Goal: Find specific page/section: Find specific page/section

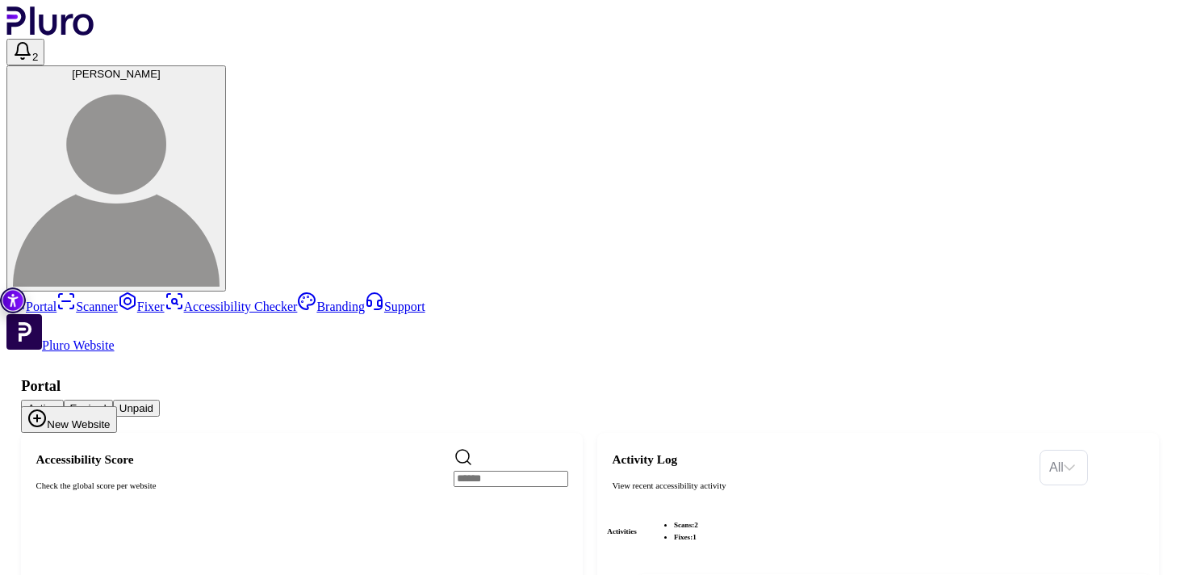
click at [118, 299] on link "Fixer" at bounding box center [141, 306] width 47 height 14
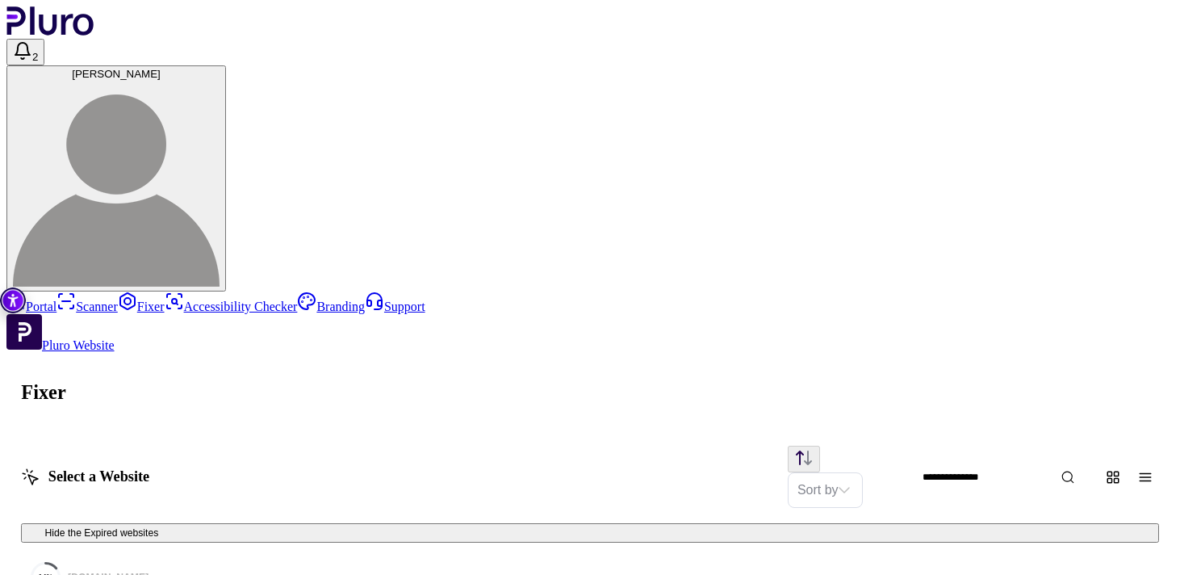
click at [40, 526] on span at bounding box center [33, 532] width 12 height 12
click at [39, 528] on icon at bounding box center [34, 533] width 10 height 10
click at [87, 299] on link "Scanner" at bounding box center [86, 306] width 61 height 14
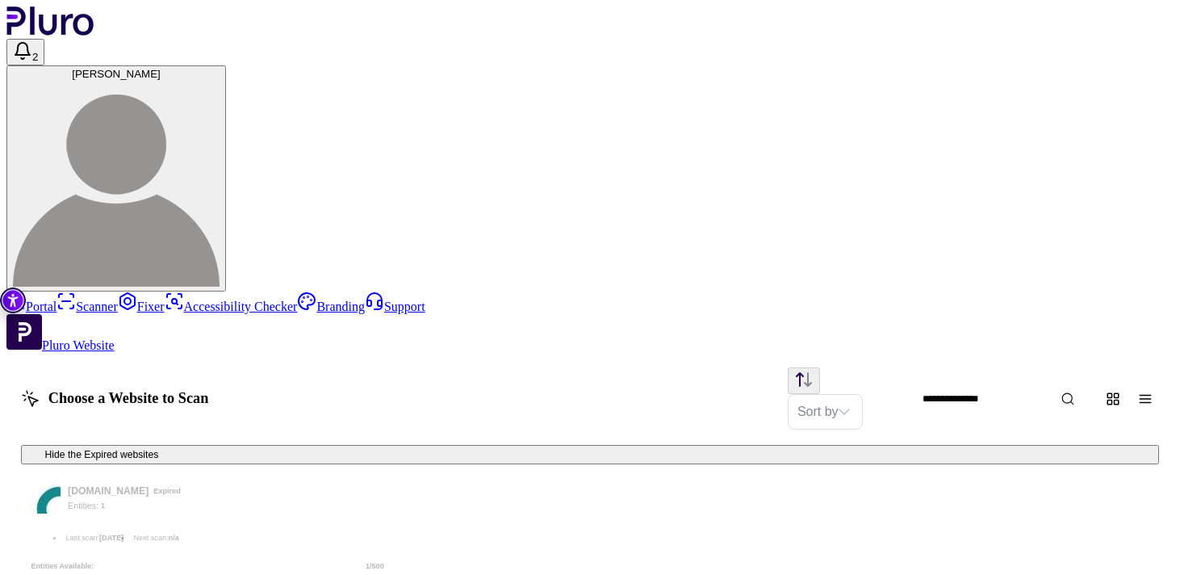
click at [1141, 385] on button "Change content view type to table" at bounding box center [1144, 398] width 27 height 27
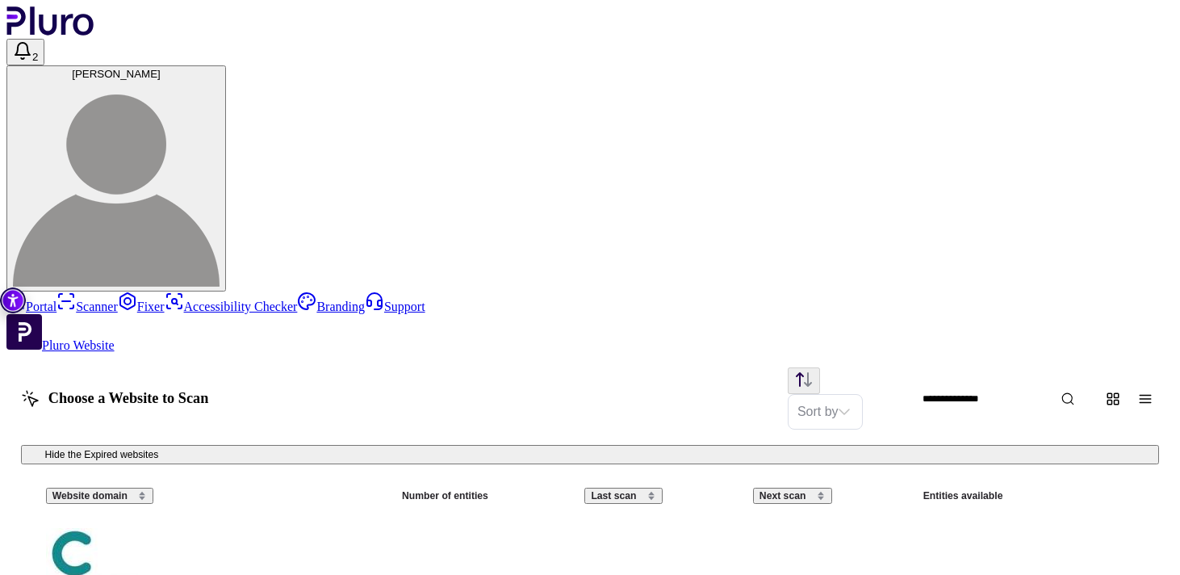
click at [325, 528] on div "[DOMAIN_NAME]" at bounding box center [214, 581] width 337 height 107
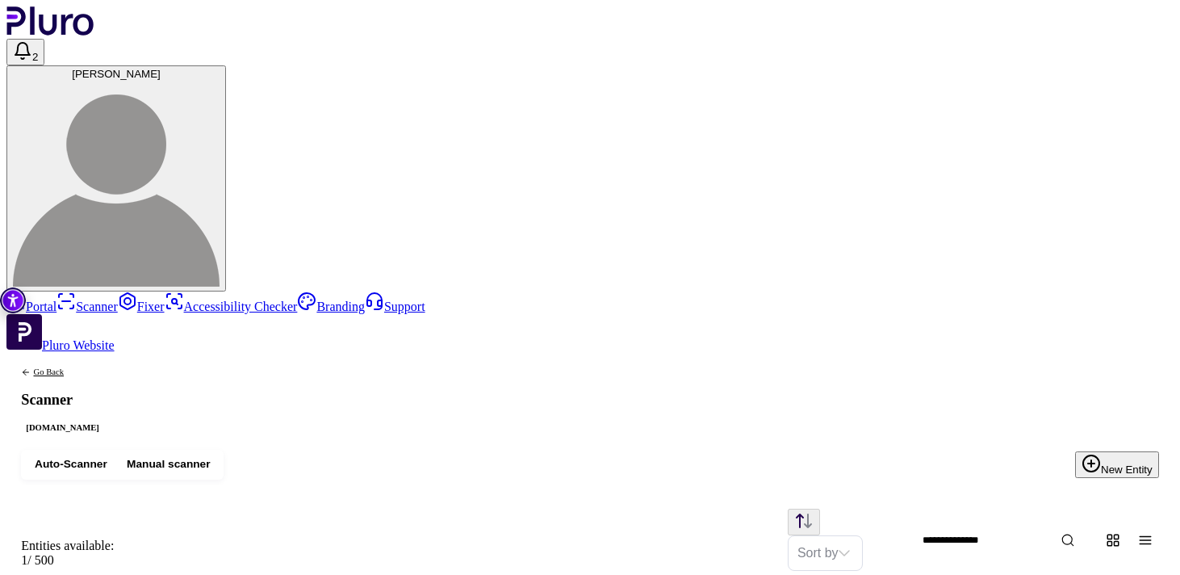
click at [119, 299] on link "Fixer" at bounding box center [141, 306] width 47 height 14
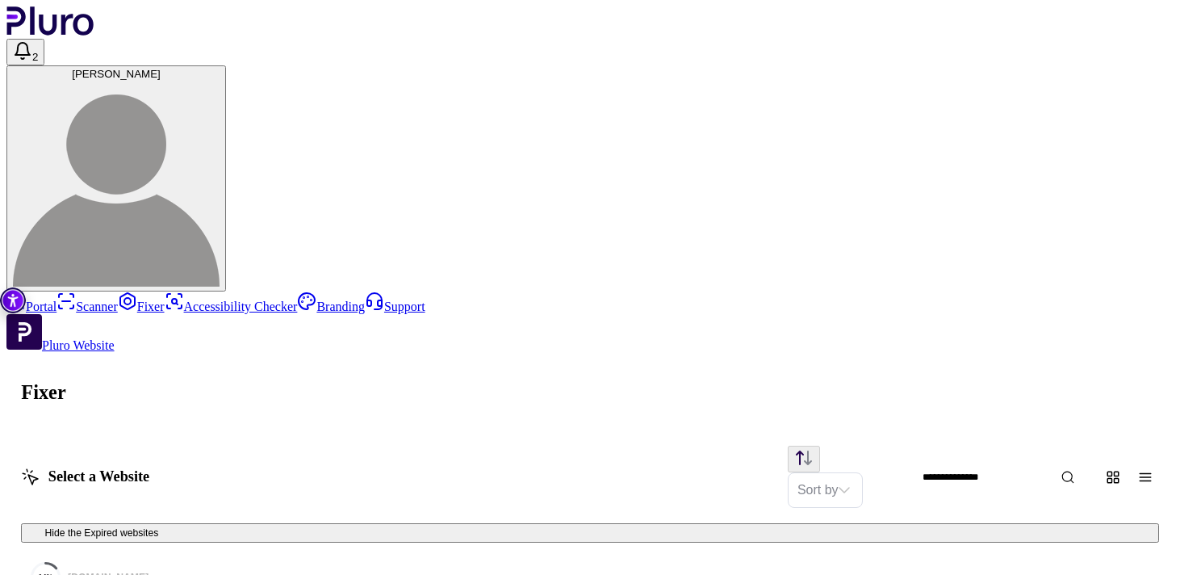
click at [118, 299] on link "Scanner" at bounding box center [86, 306] width 61 height 14
